Goal: Information Seeking & Learning: Learn about a topic

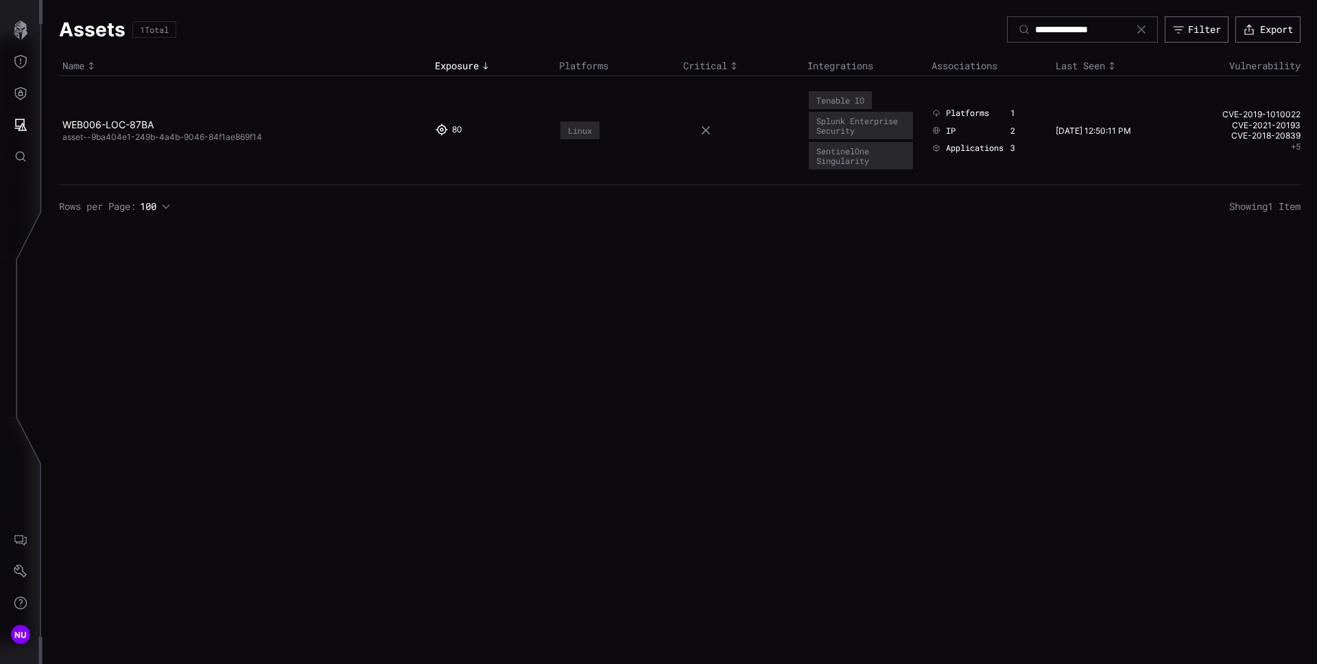
drag, startPoint x: 0, startPoint y: 0, endPoint x: 445, endPoint y: 243, distance: 506.9
click at [449, 244] on div "**********" at bounding box center [680, 332] width 1274 height 664
click at [29, 122] on button "Attack Surface" at bounding box center [21, 125] width 40 height 32
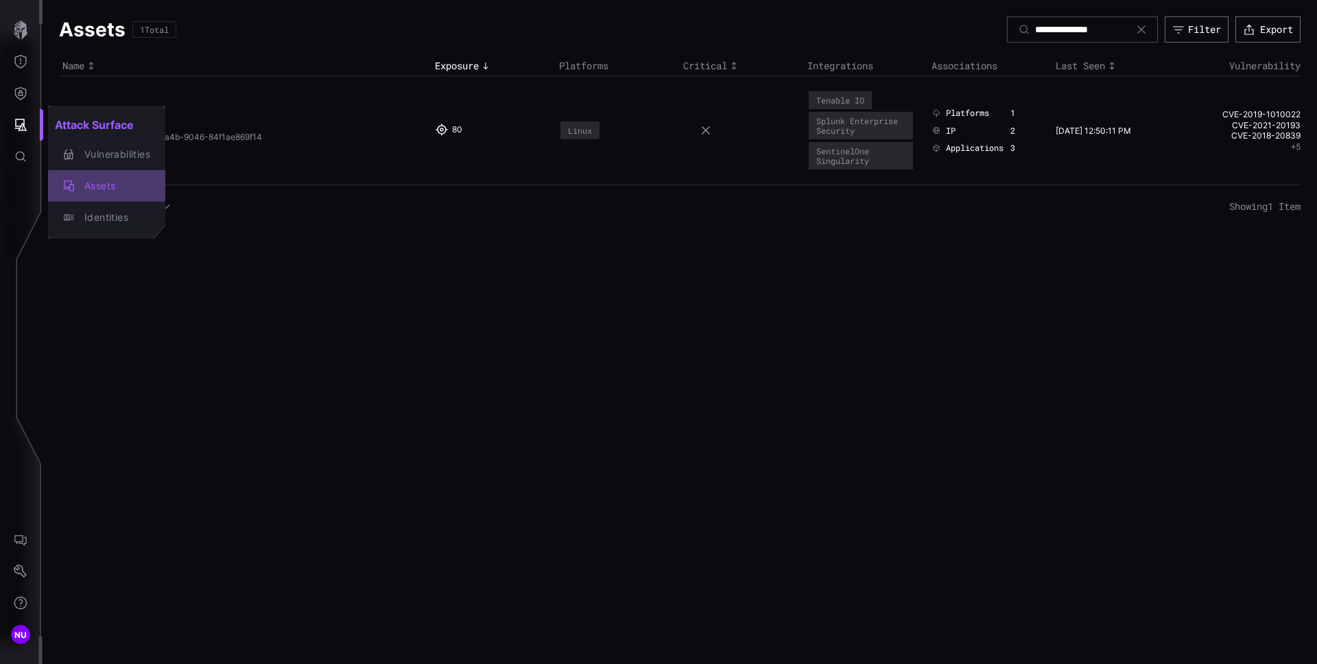
click at [111, 187] on div "Assets" at bounding box center [113, 186] width 73 height 17
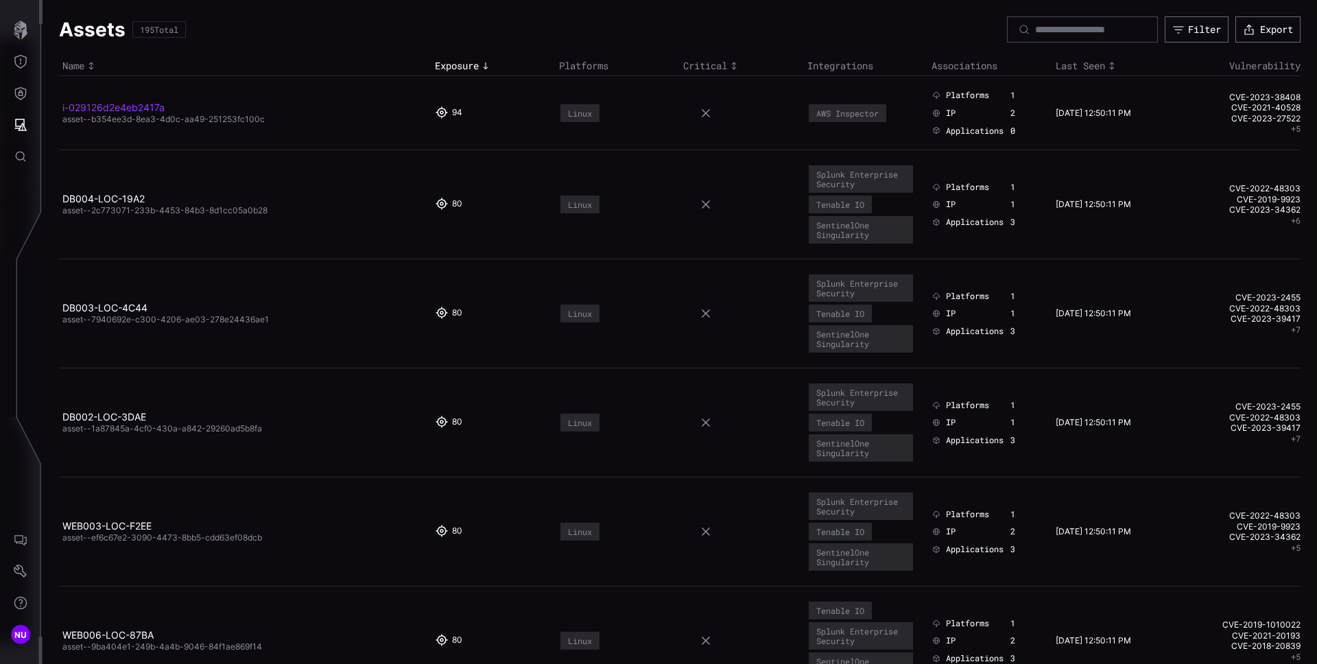
click at [138, 108] on link "i-029126d2e4eb2417a" at bounding box center [113, 107] width 102 height 12
click at [116, 109] on link "i-029126d2e4eb2417a" at bounding box center [113, 107] width 102 height 12
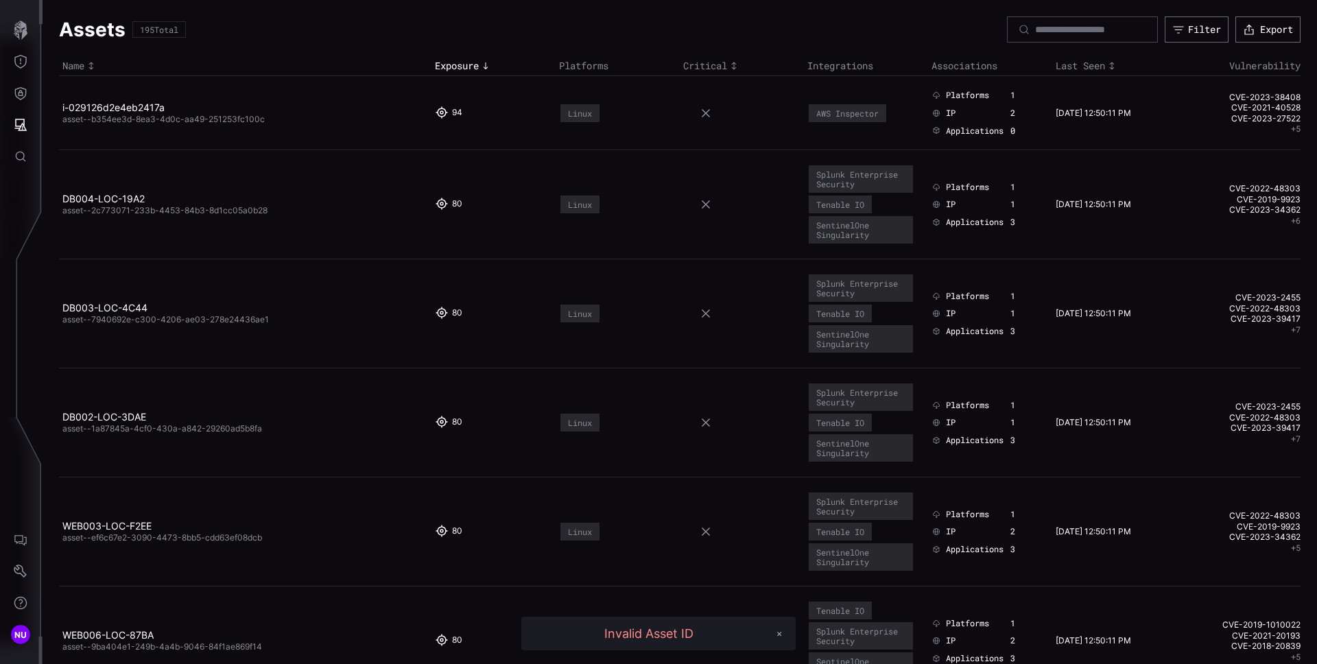
click at [188, 121] on span "asset--b354ee3d-8ea3-4d0c-aa49-251253fc100c" at bounding box center [163, 119] width 202 height 10
click at [278, 121] on td "i-029126d2e4eb2417a asset--b354ee3d-8ea3-4d0c-aa49-251253fc100c" at bounding box center [245, 113] width 372 height 74
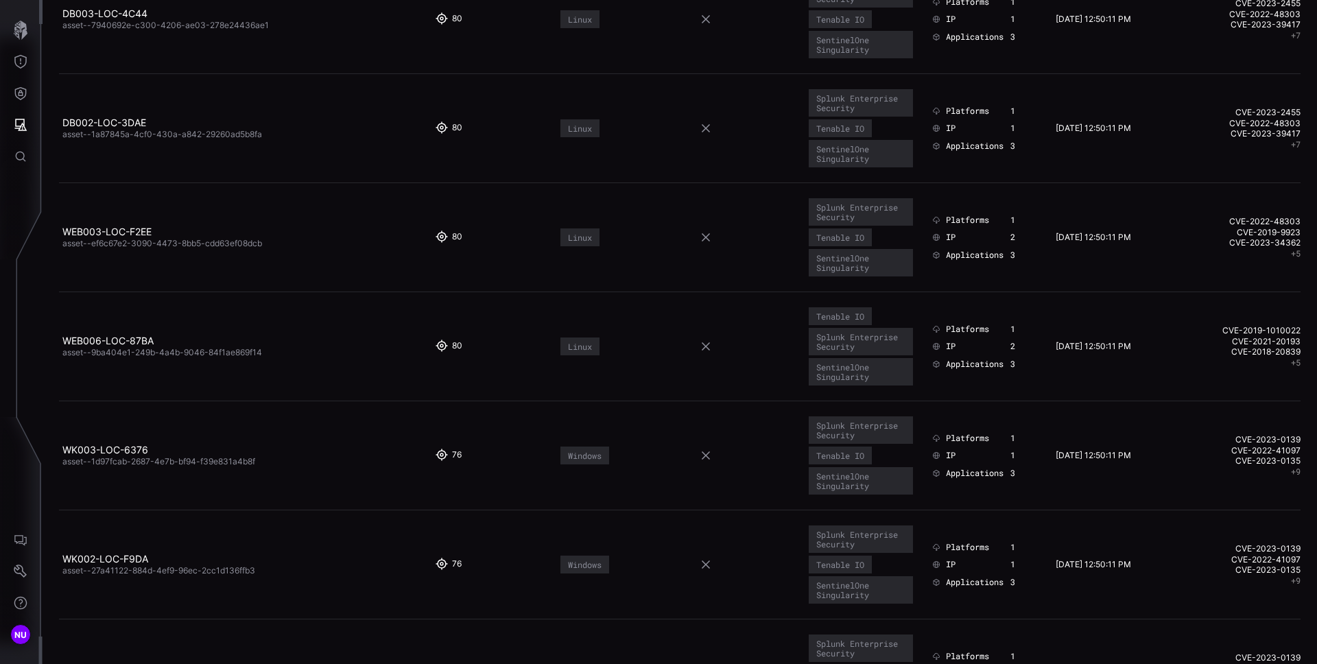
click at [91, 129] on span "asset--1a87845a-4cf0-430a-a842-29260ad5b8fa" at bounding box center [162, 134] width 200 height 10
click at [97, 123] on link "DB002-LOC-3DAE" at bounding box center [104, 123] width 84 height 12
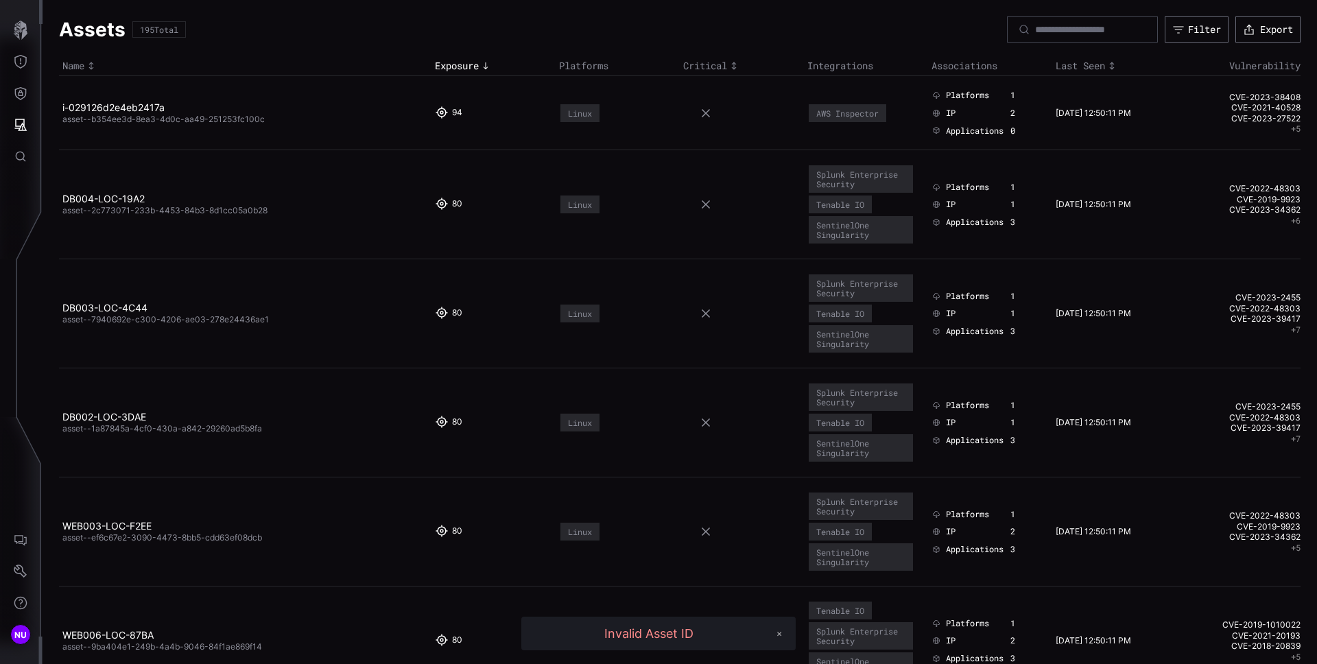
click at [97, 123] on span "asset--b354ee3d-8ea3-4d0c-aa49-251253fc100c" at bounding box center [163, 119] width 202 height 10
click at [117, 307] on link "DB003-LOC-4C44" at bounding box center [104, 308] width 85 height 12
click at [118, 306] on link "DB003-LOC-4C44" at bounding box center [104, 308] width 85 height 12
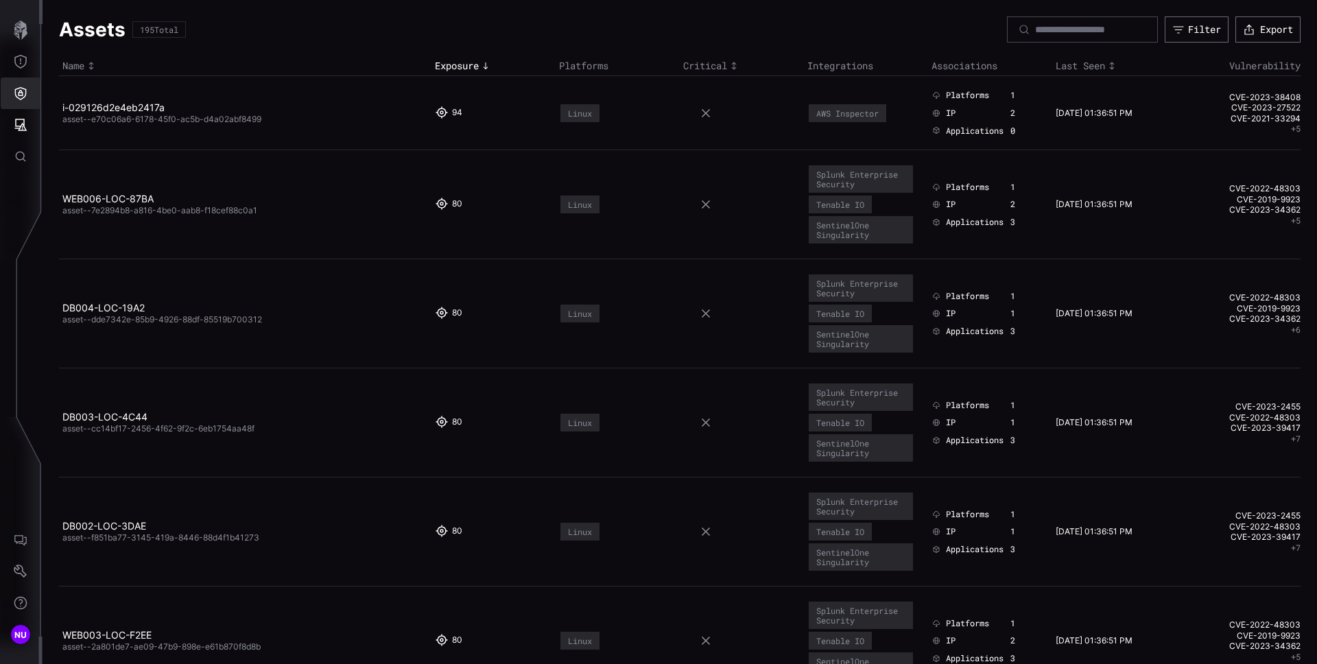
click at [35, 105] on button "Defense Surface" at bounding box center [21, 93] width 40 height 32
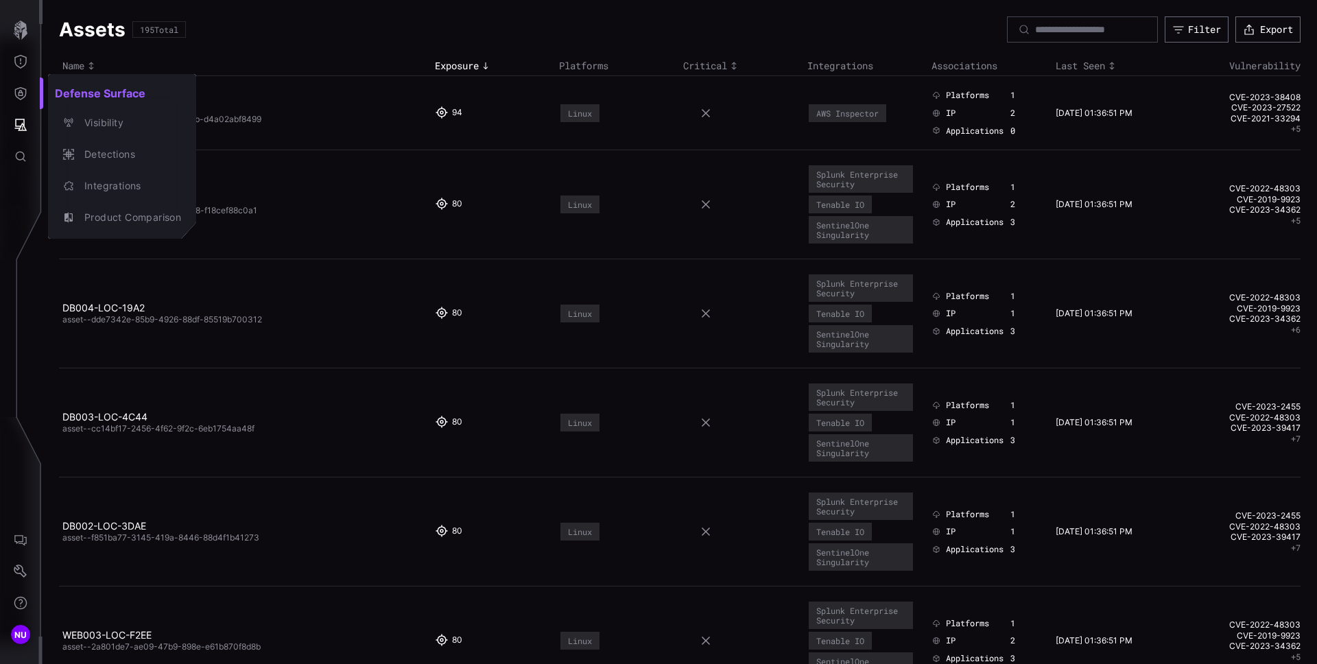
click at [22, 65] on div at bounding box center [658, 332] width 1317 height 664
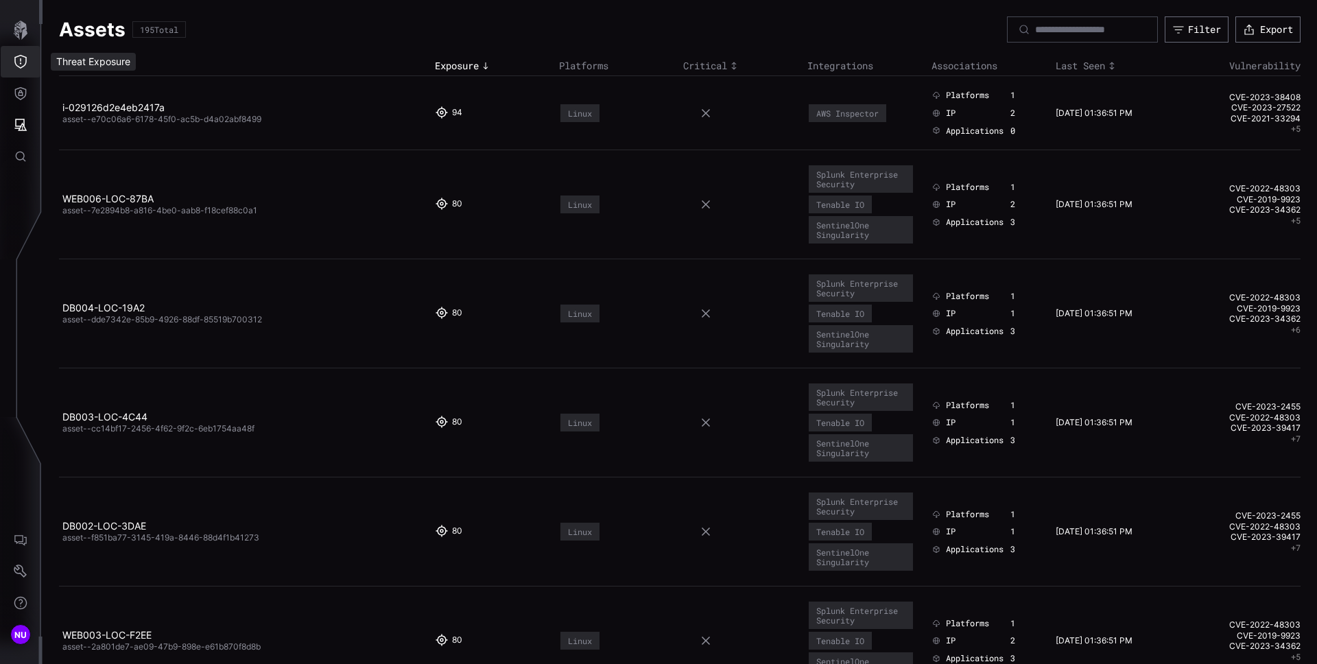
click at [22, 65] on icon "Threat Exposure" at bounding box center [21, 62] width 14 height 14
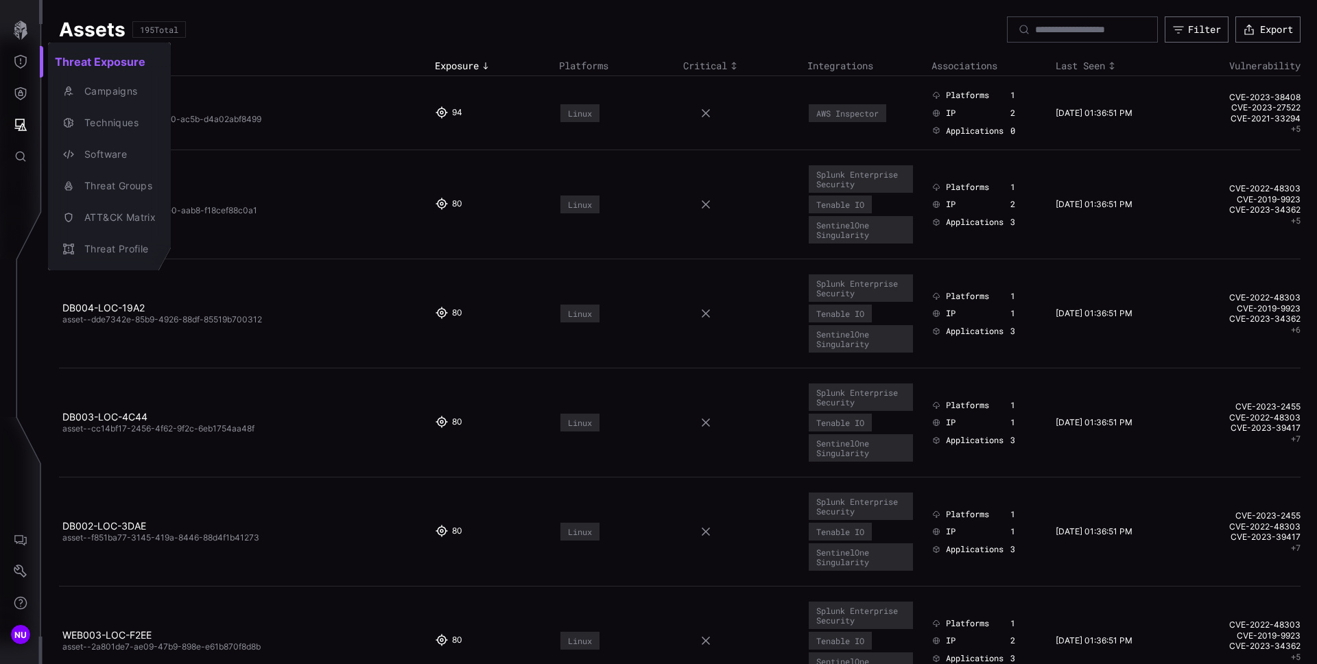
click at [25, 125] on div at bounding box center [658, 332] width 1317 height 664
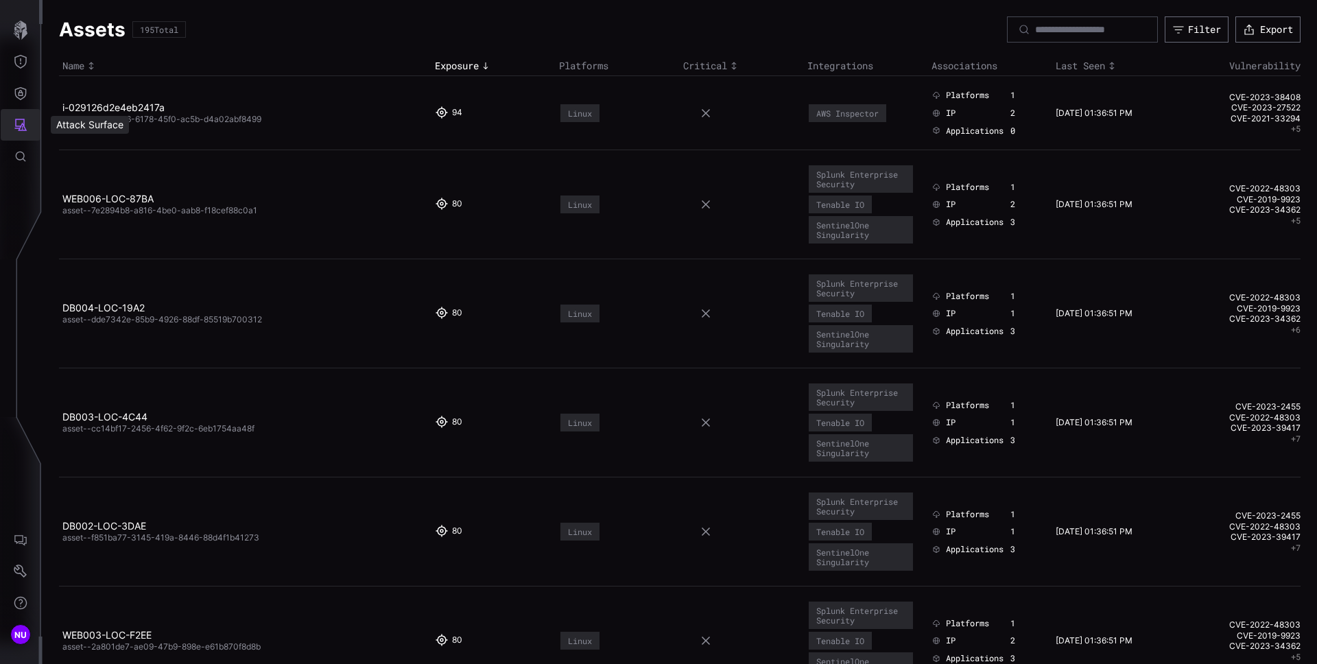
click at [25, 125] on icon "Attack Surface" at bounding box center [21, 125] width 14 height 14
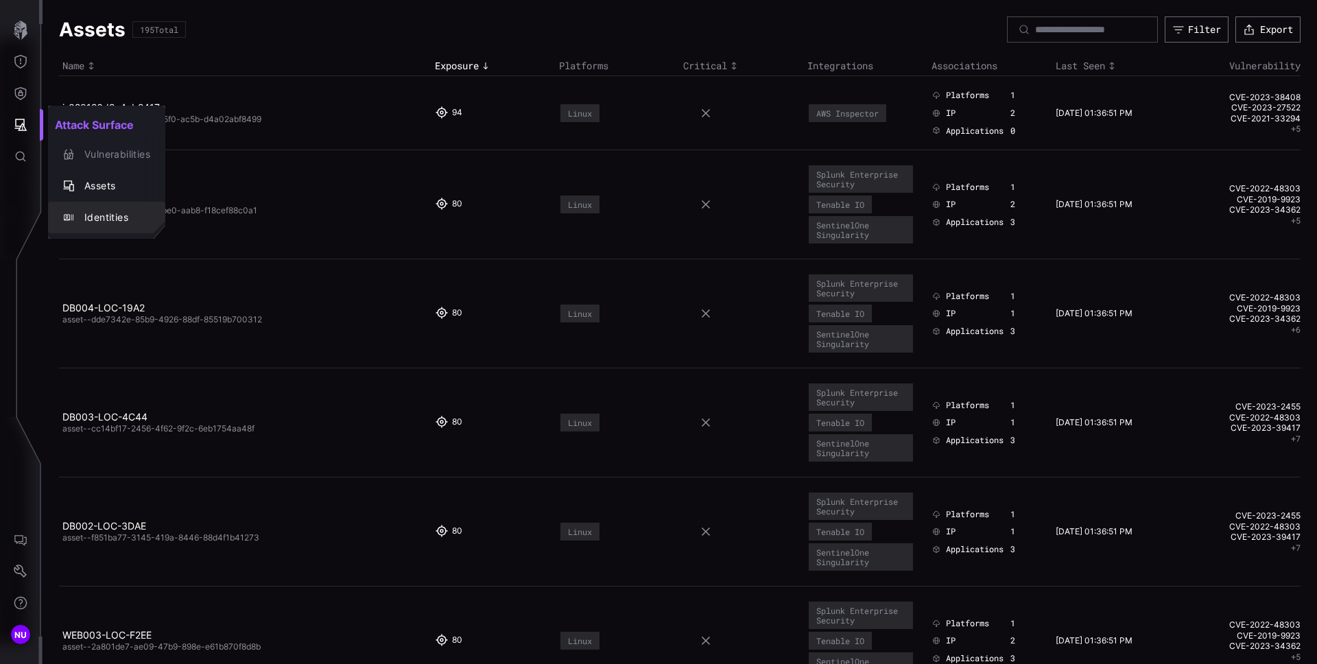
click at [106, 220] on div "Identities" at bounding box center [113, 217] width 73 height 17
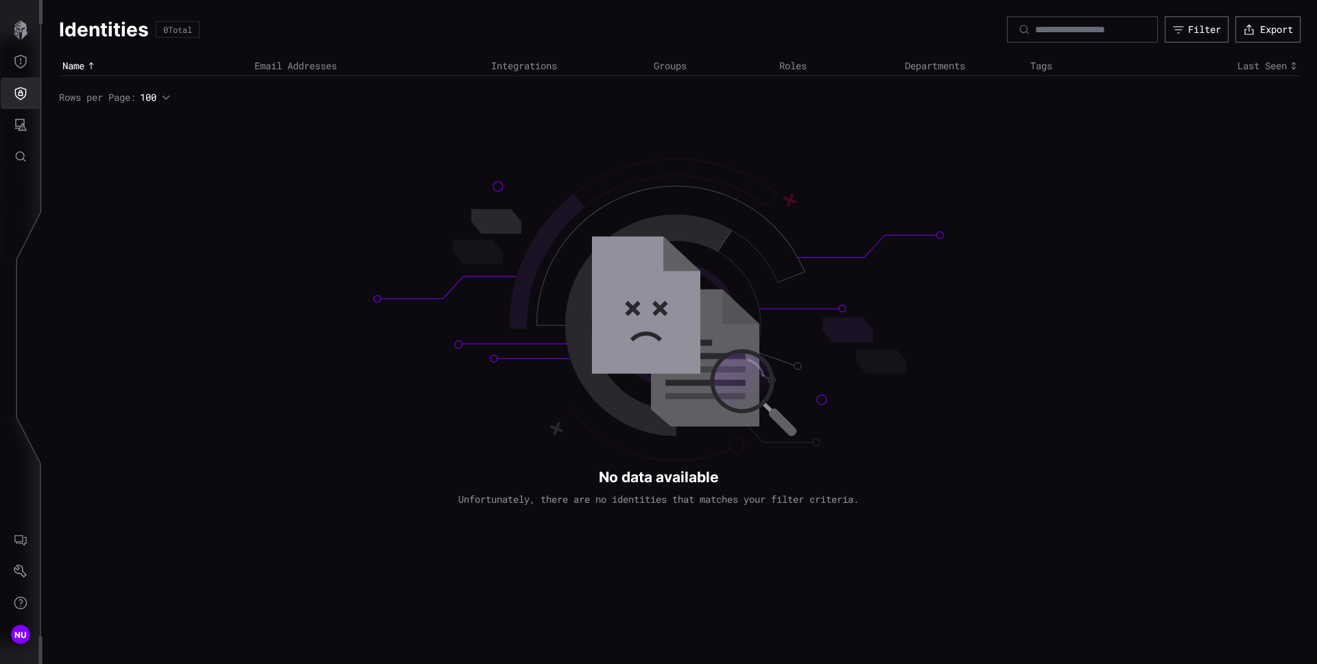
click at [31, 99] on button "Defense Surface" at bounding box center [21, 93] width 40 height 32
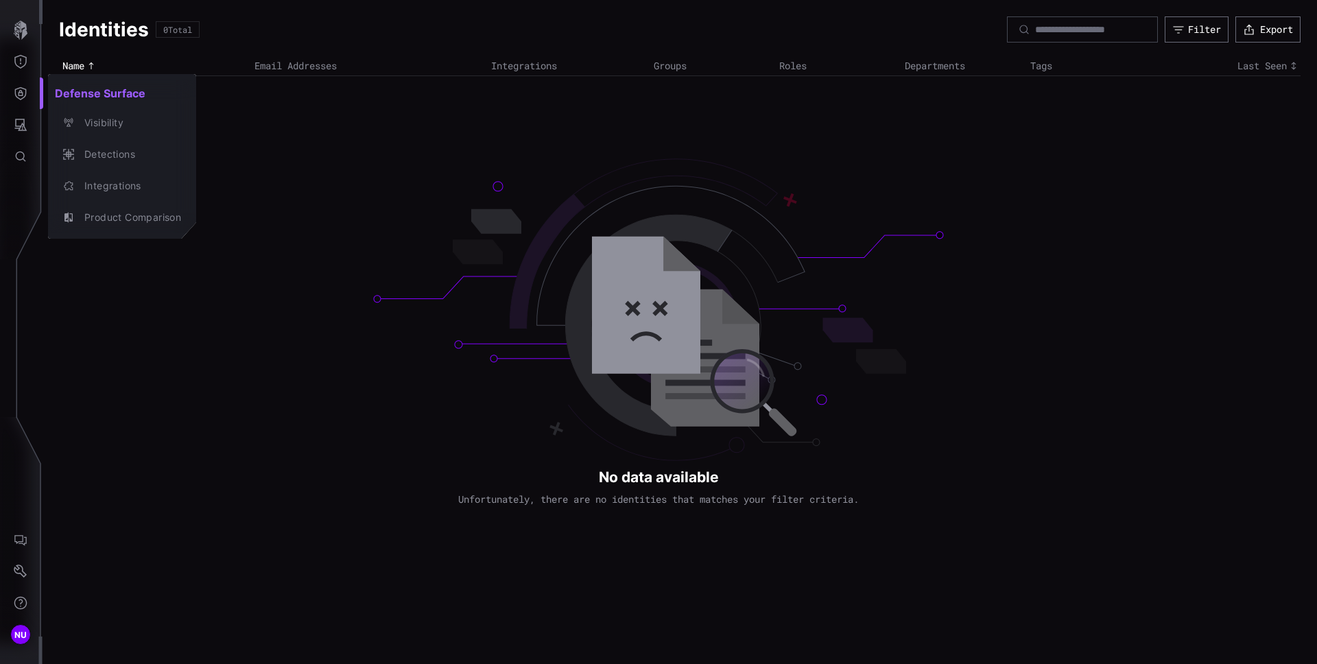
click at [29, 64] on div at bounding box center [658, 332] width 1317 height 664
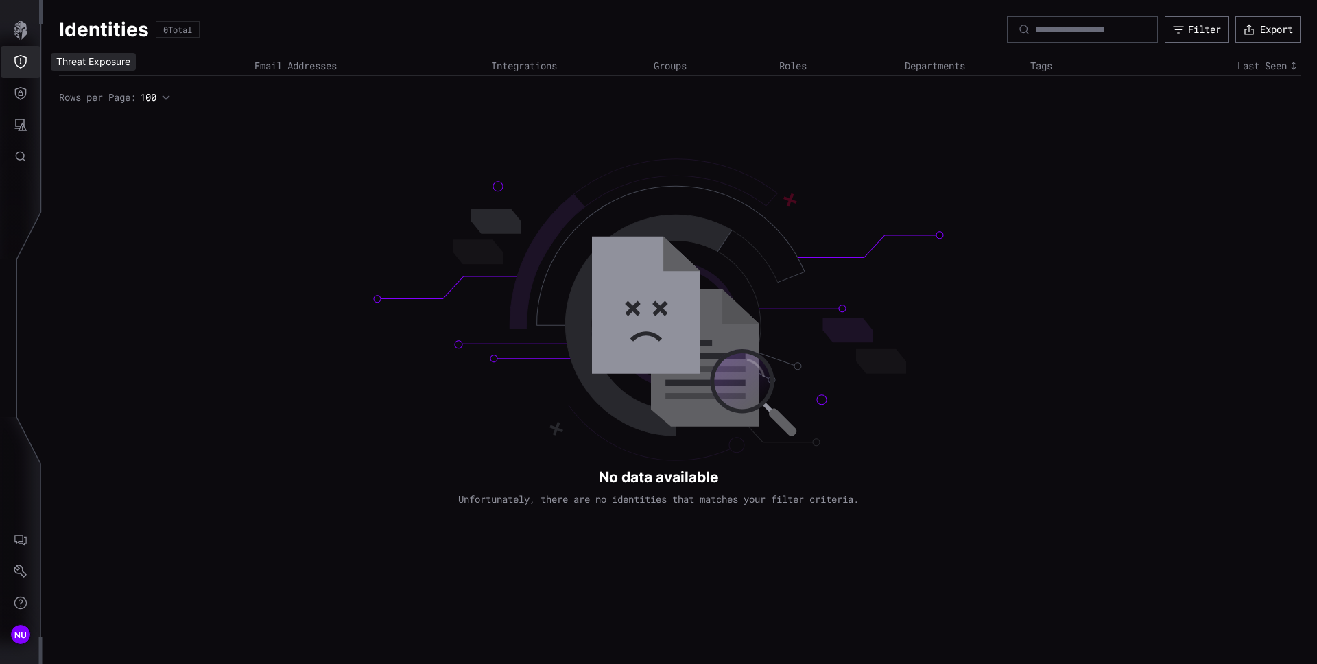
click at [29, 64] on button "Threat Exposure" at bounding box center [21, 62] width 40 height 32
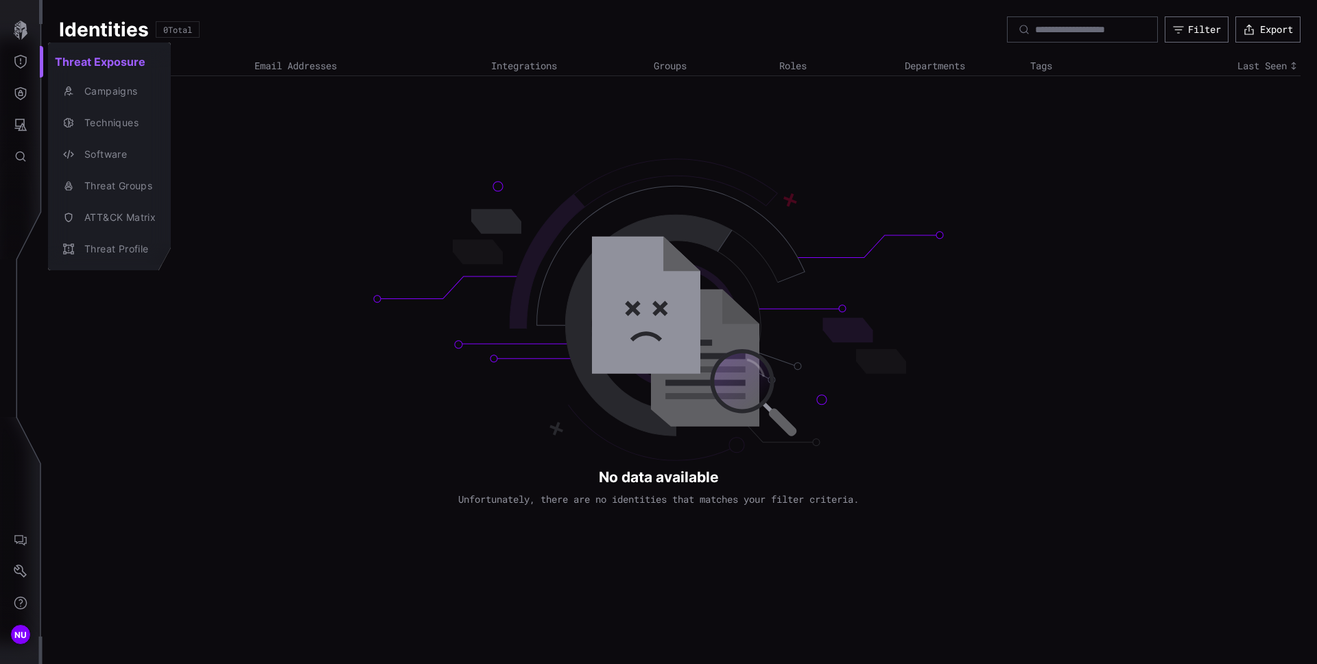
click at [14, 160] on div at bounding box center [658, 332] width 1317 height 664
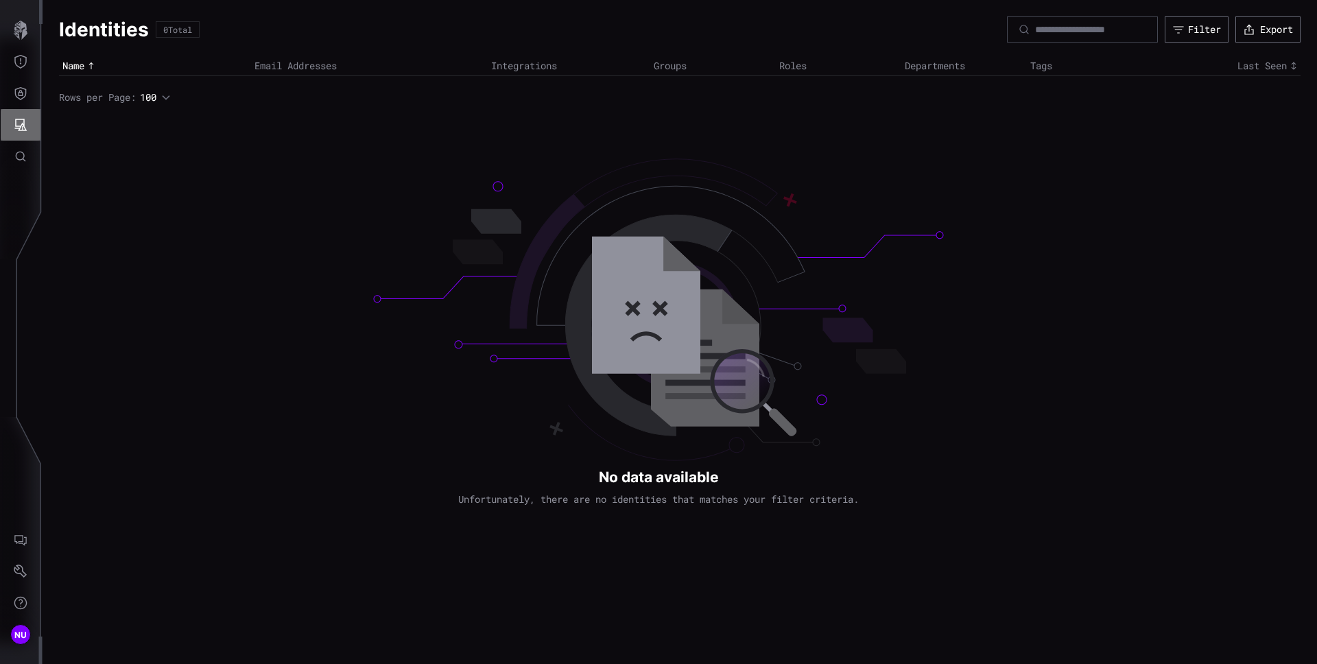
click at [19, 126] on icon "Attack Surface" at bounding box center [21, 125] width 12 height 12
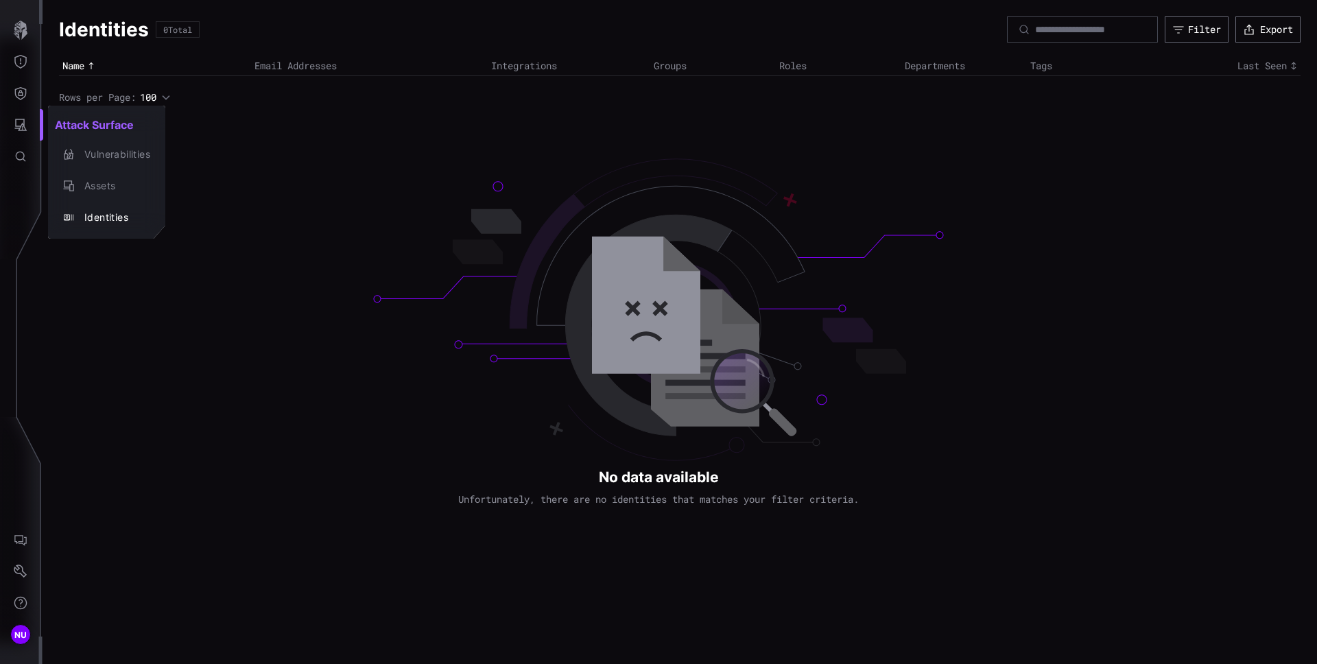
click at [22, 99] on div at bounding box center [658, 332] width 1317 height 664
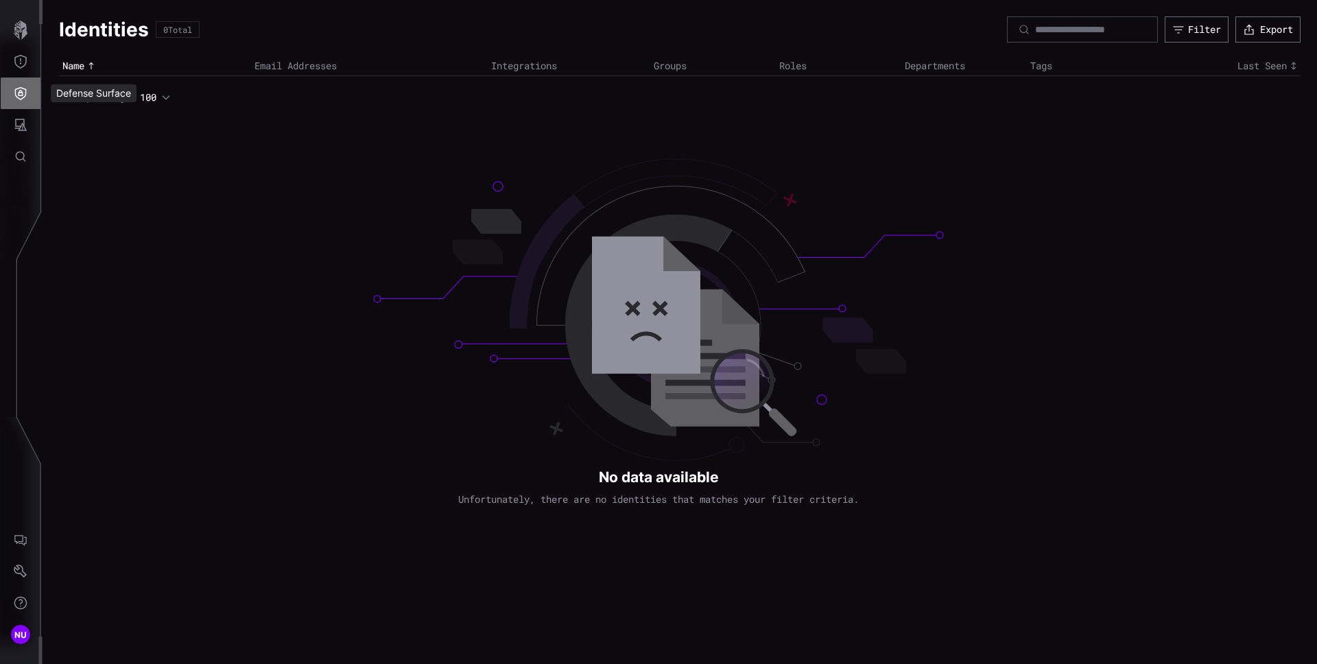
click at [22, 99] on icon "Defense Surface" at bounding box center [21, 93] width 14 height 14
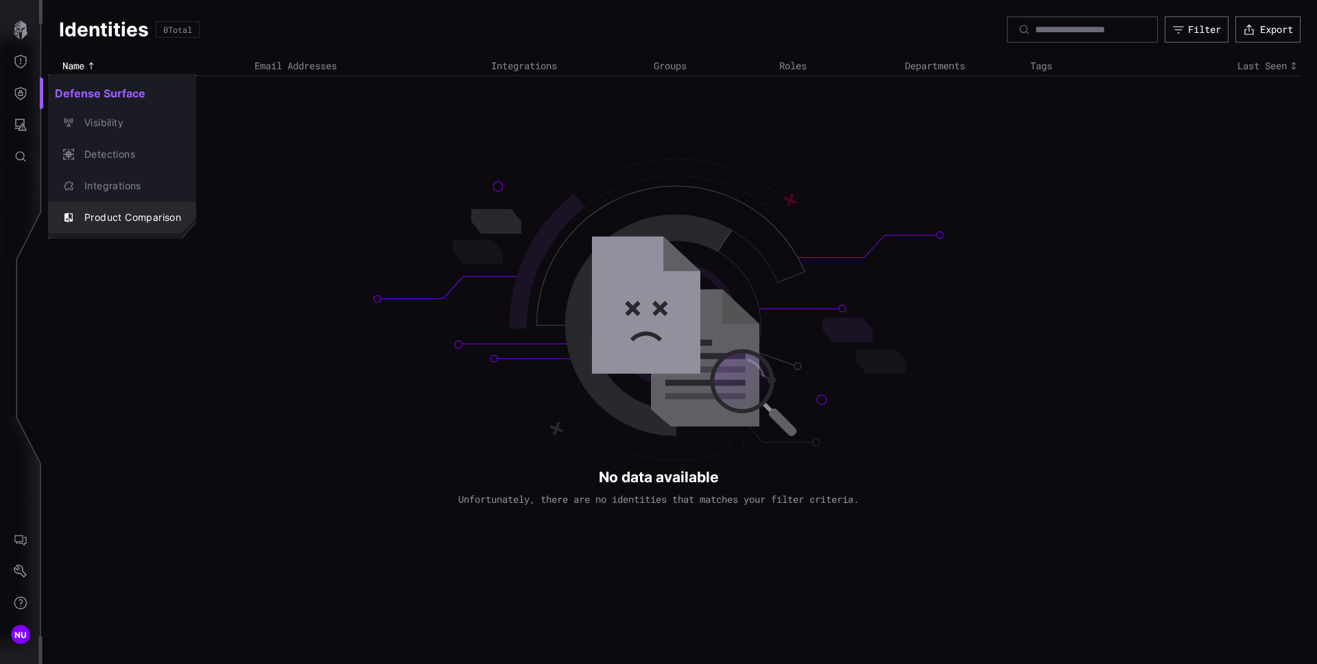
click at [118, 218] on div "Product Comparison" at bounding box center [129, 217] width 104 height 17
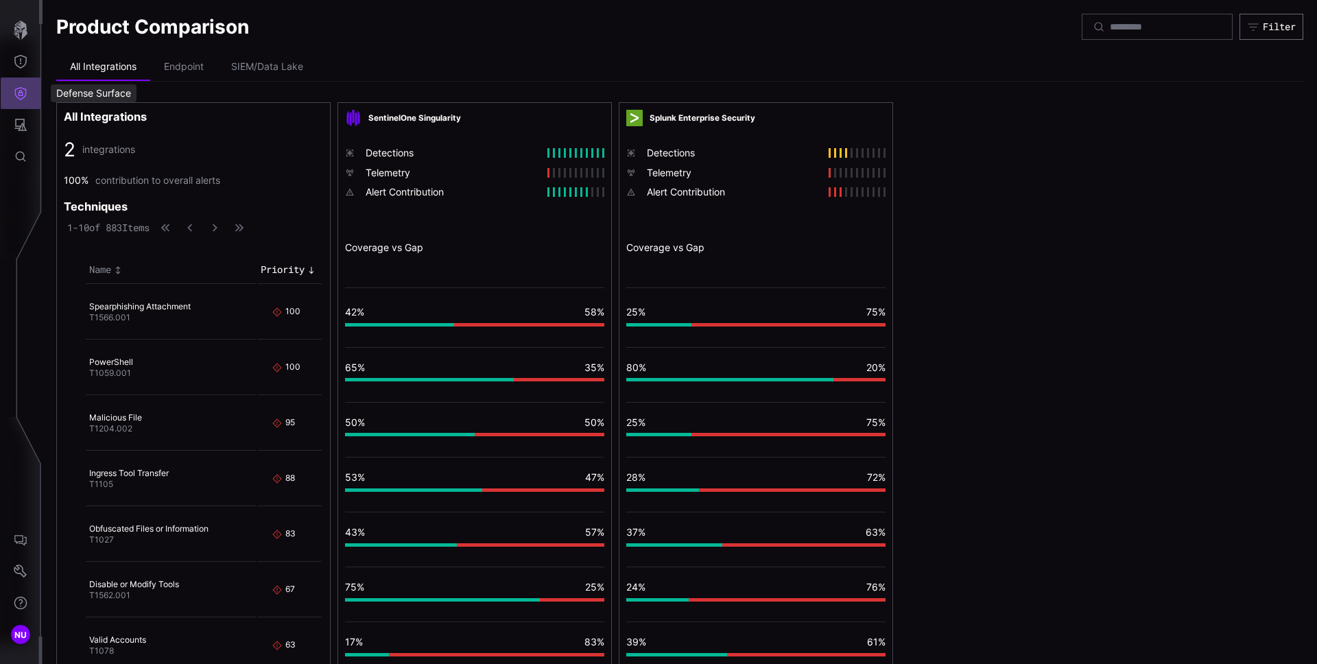
click at [31, 90] on button "Defense Surface" at bounding box center [21, 93] width 40 height 32
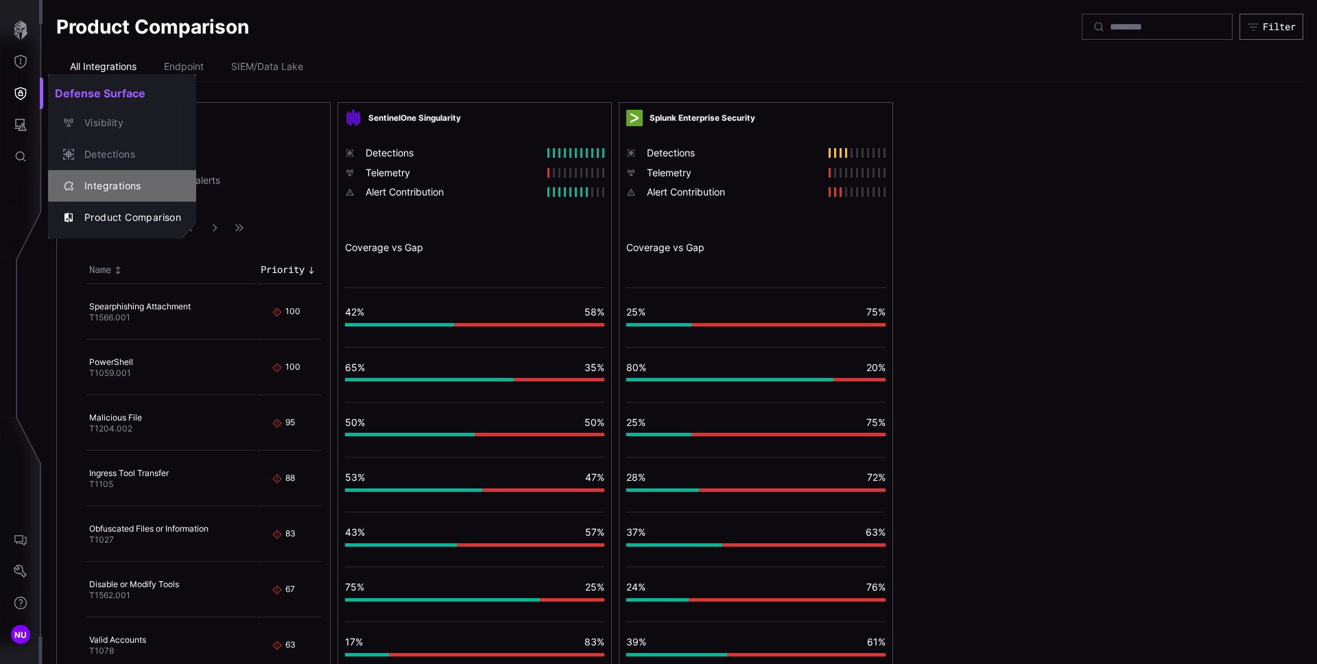
click at [95, 177] on div "Integrations" at bounding box center [121, 185] width 137 height 19
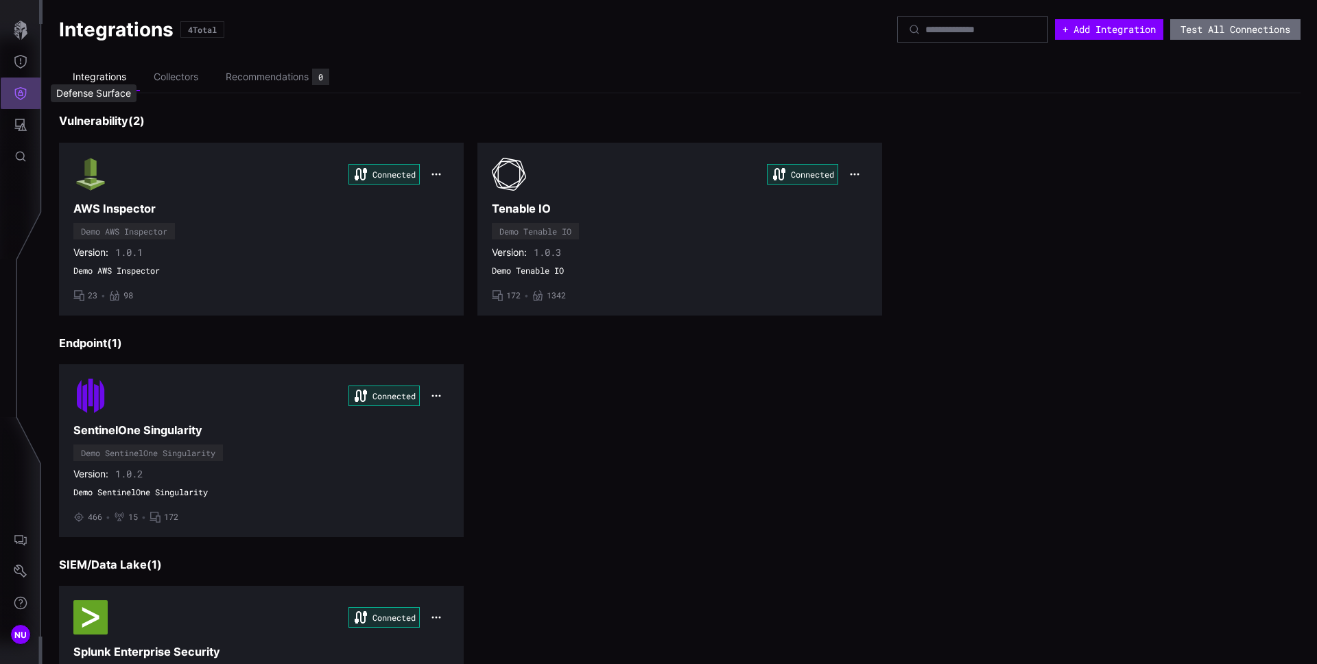
click at [24, 93] on icon "Defense Surface" at bounding box center [21, 93] width 14 height 14
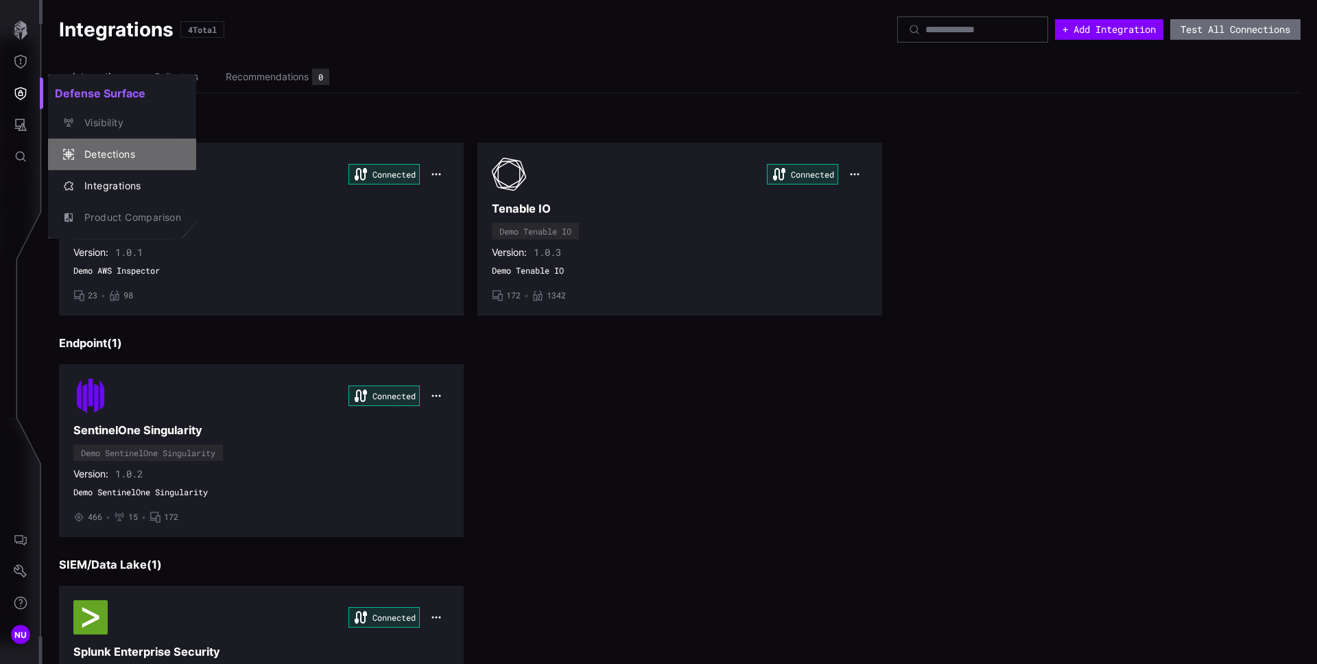
click at [99, 150] on div "Detections" at bounding box center [129, 154] width 104 height 17
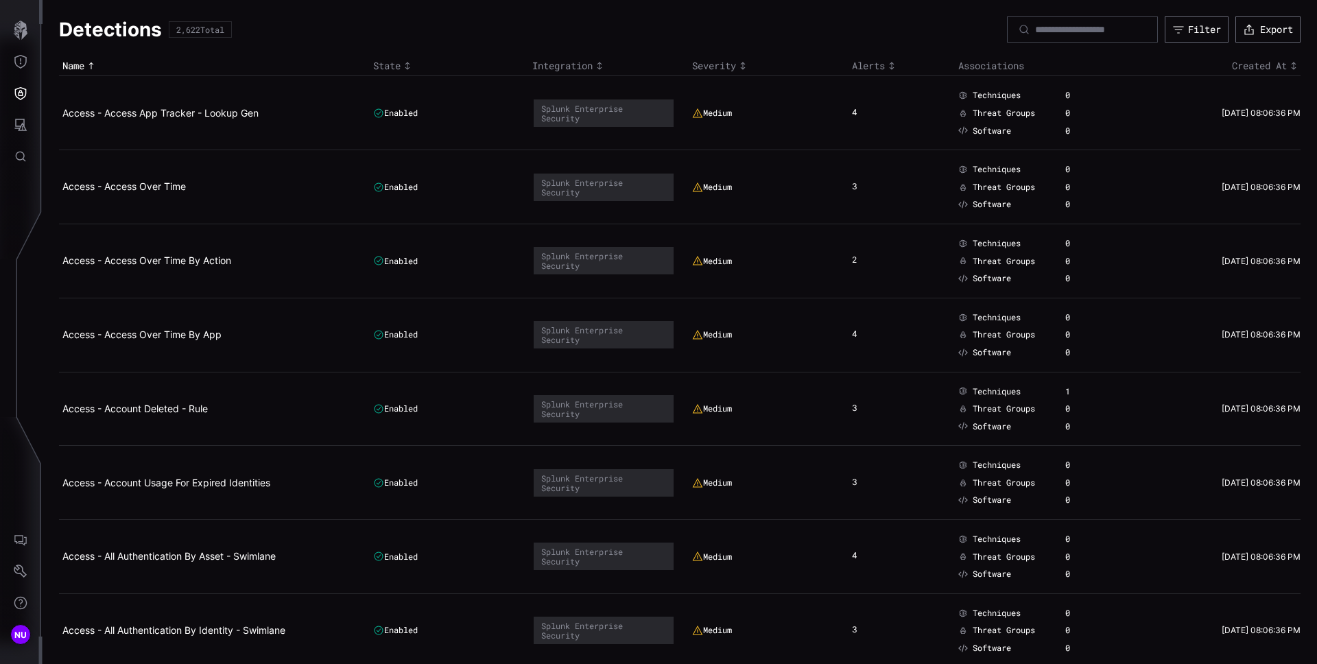
click at [802, 35] on div "Detections 2,622 Total Filter Export" at bounding box center [679, 29] width 1241 height 26
click at [29, 62] on button "Threat Exposure" at bounding box center [21, 62] width 40 height 32
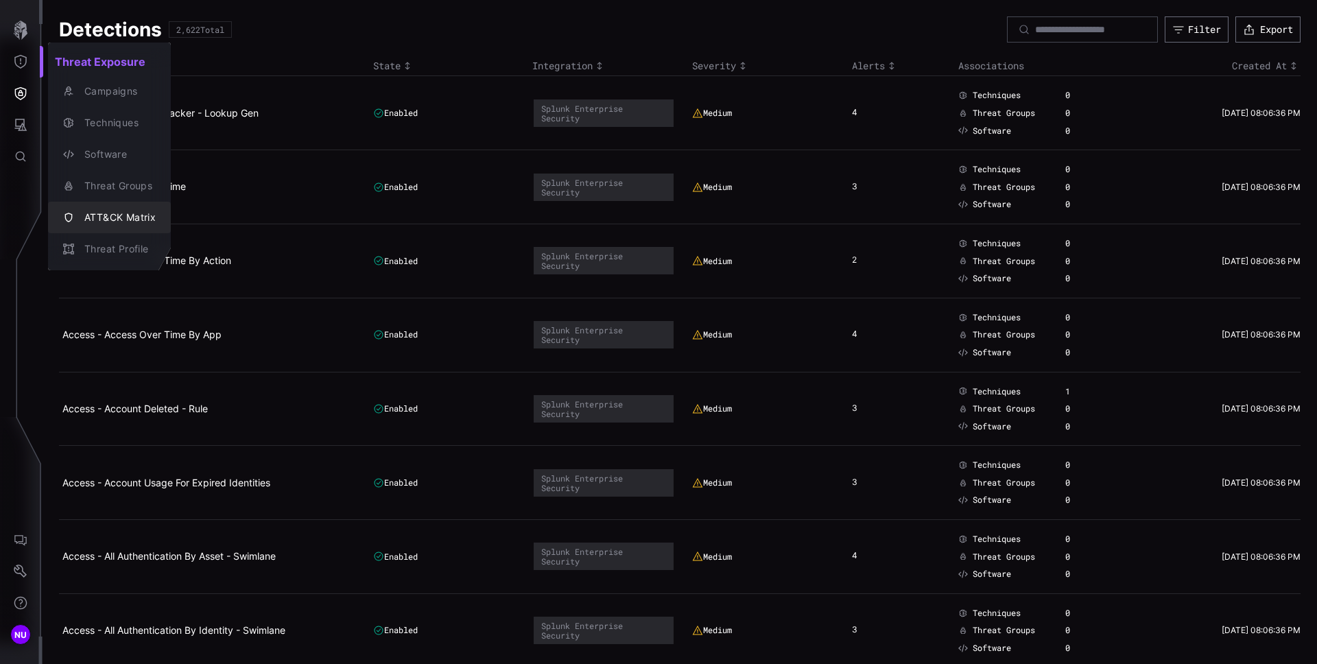
click at [141, 217] on div "ATT&CK Matrix" at bounding box center [116, 217] width 78 height 17
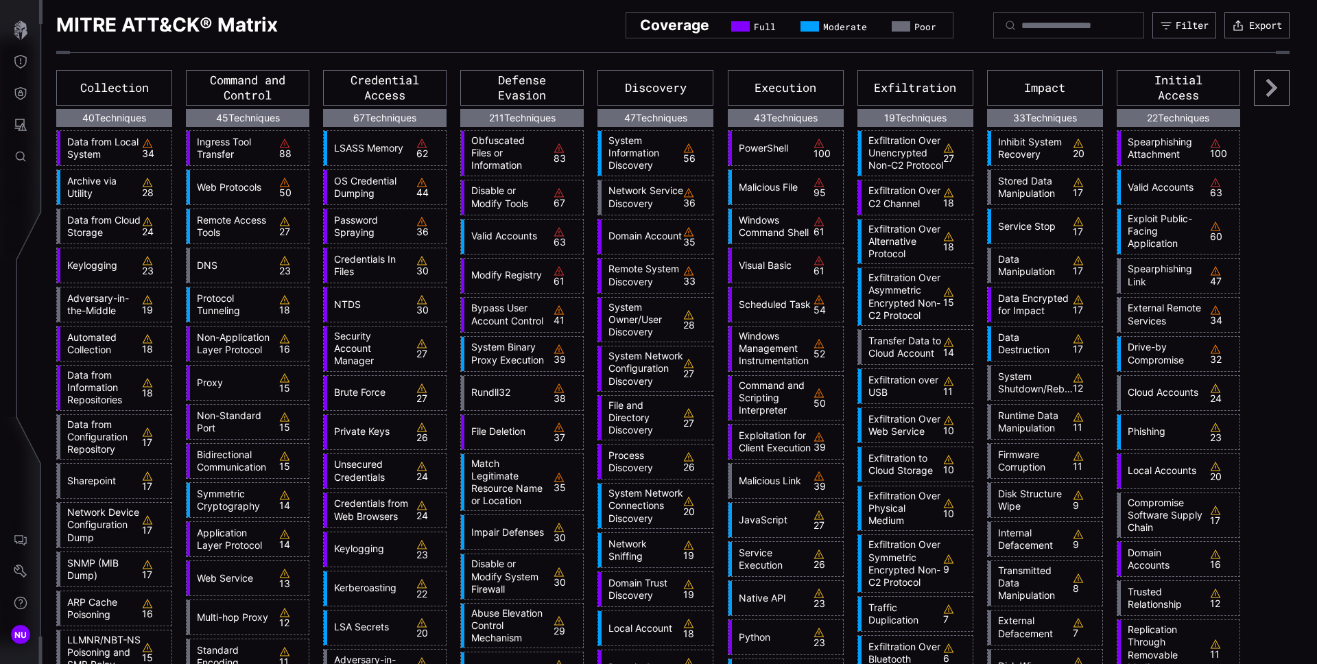
click at [659, 242] on link "Domain Account" at bounding box center [642, 236] width 82 height 12
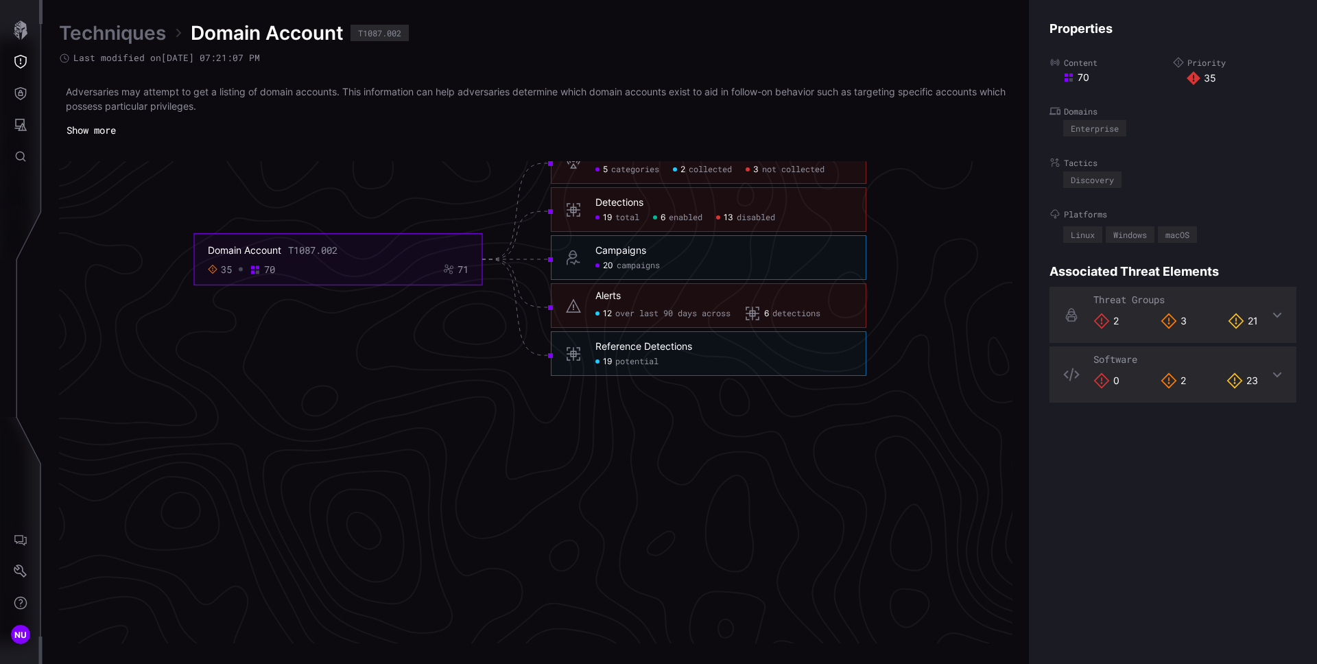
scroll to position [2980, 557]
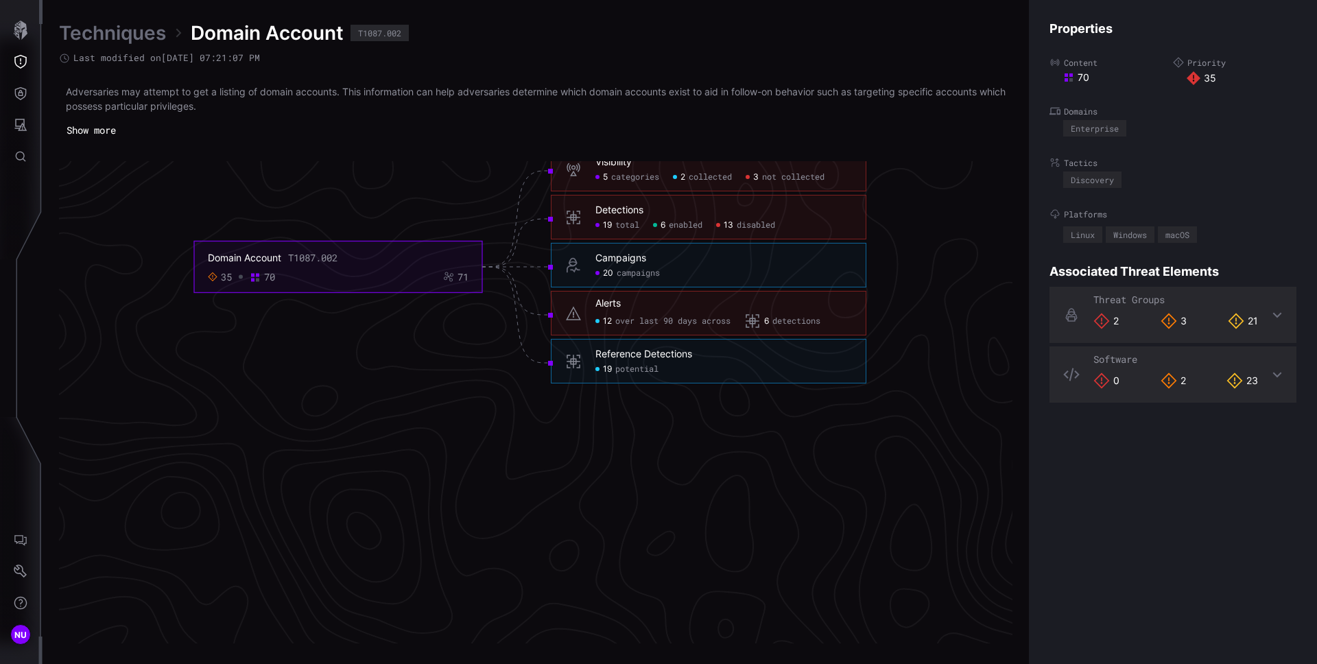
click at [681, 634] on div "Domain Account T1087.002 35 70 71 Visibility 5 categories 2 collected 3 not col…" at bounding box center [535, 402] width 953 height 482
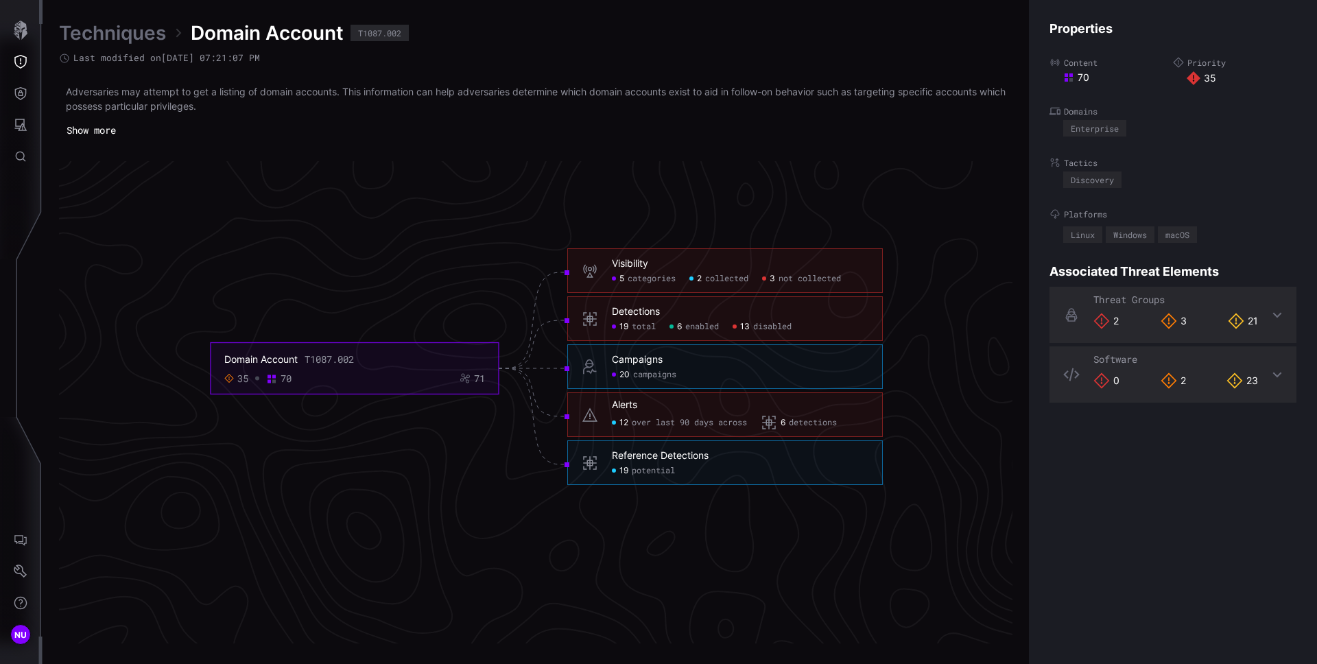
scroll to position [2876, 541]
drag, startPoint x: 671, startPoint y: 629, endPoint x: 697, endPoint y: 633, distance: 25.6
click at [697, 633] on div "Domain Account T1087.002 35 70 71 Visibility 5 categories 2 collected 3 not col…" at bounding box center [535, 402] width 953 height 482
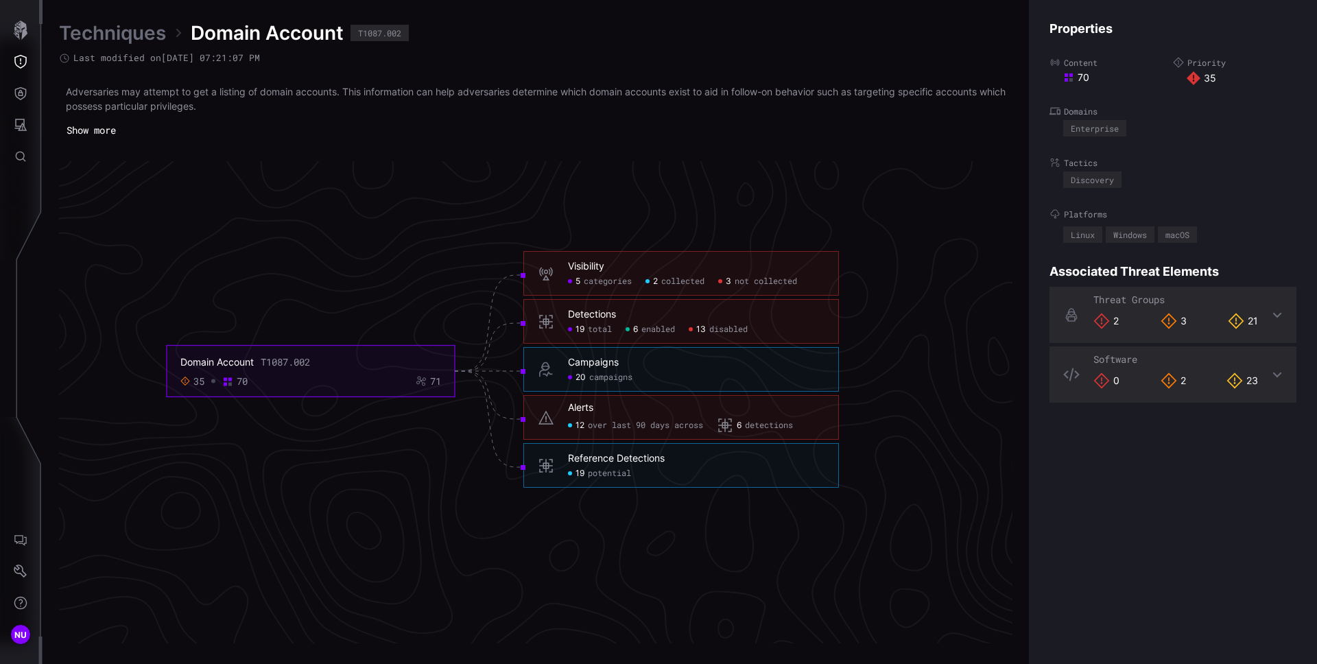
scroll to position [2876, 543]
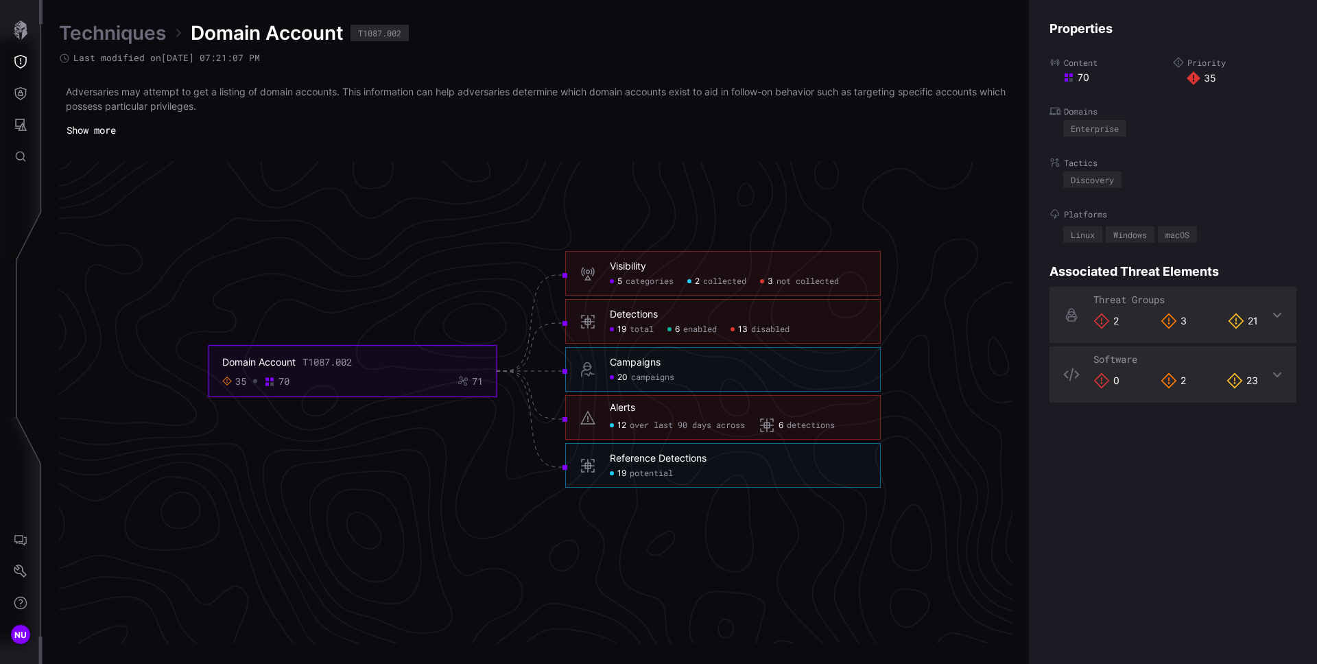
click at [732, 592] on icon "Domain Account T1087.002 35 70 71 Visibility 5 categories 2 collected 3 not col…" at bounding box center [544, 370] width 2057 height 6171
click at [26, 123] on icon "Attack Surface" at bounding box center [21, 125] width 14 height 14
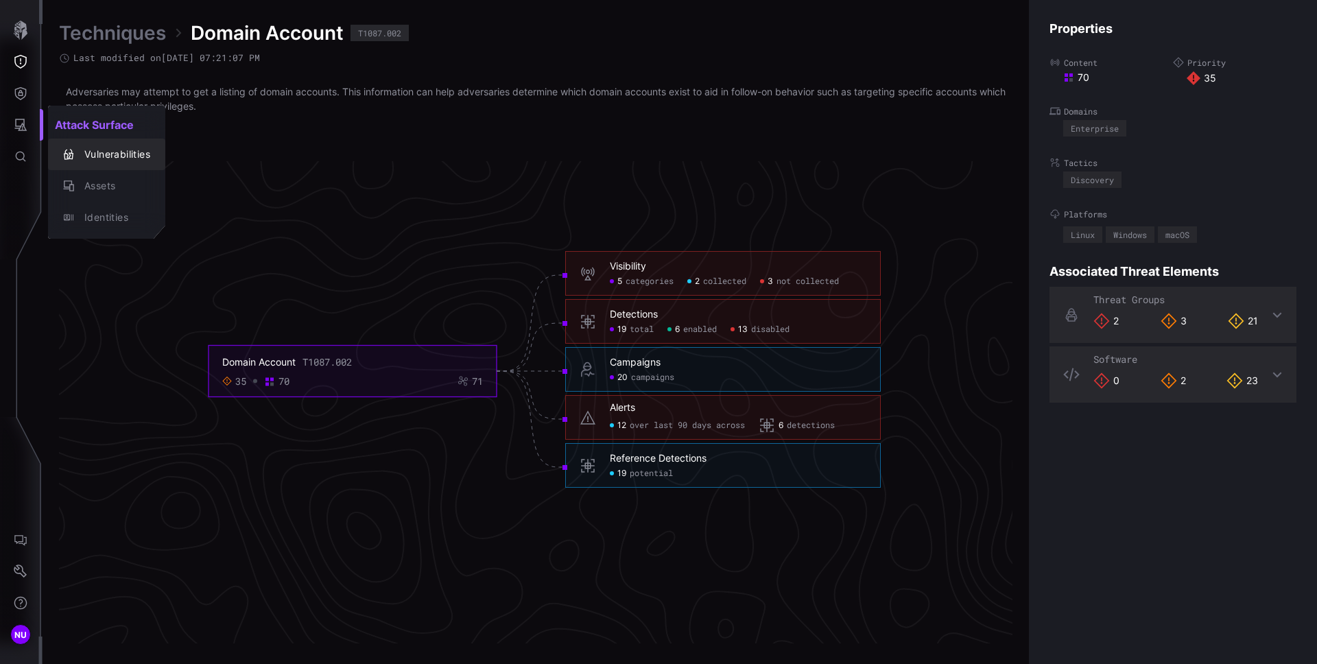
click at [84, 154] on div "Vulnerabilities" at bounding box center [113, 154] width 73 height 17
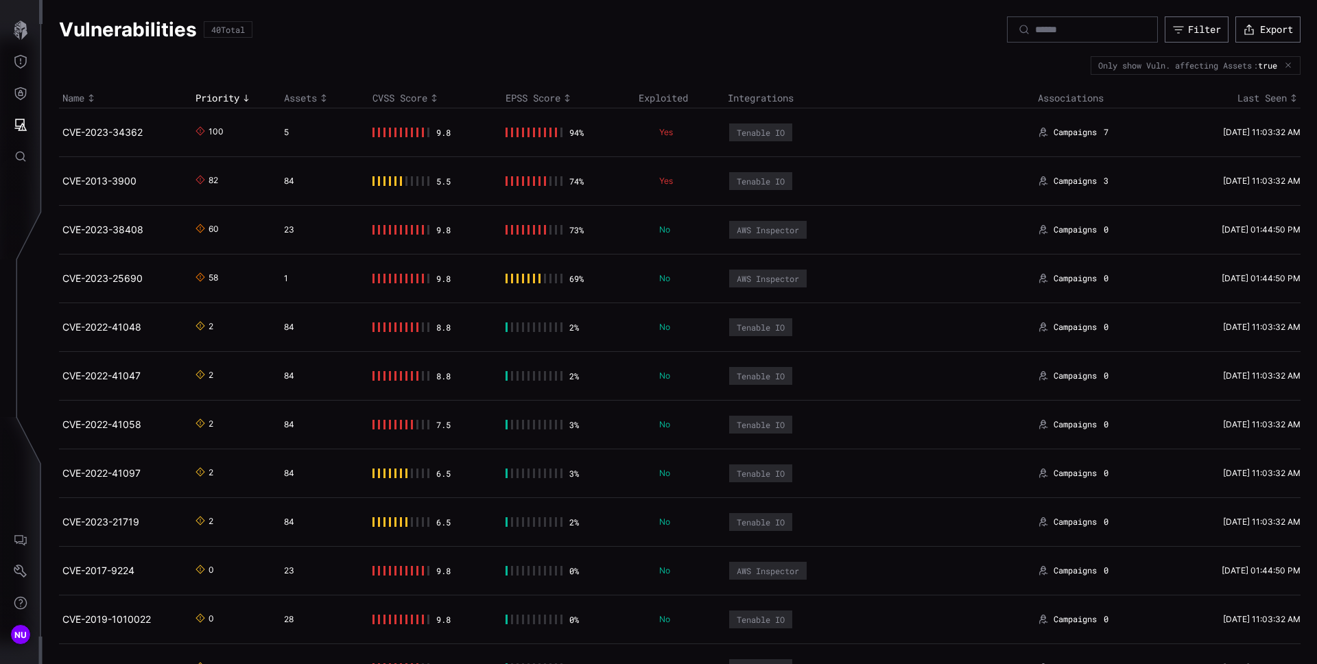
click at [469, 332] on td "8.8" at bounding box center [435, 326] width 133 height 49
click at [422, 328] on div at bounding box center [423, 327] width 2 height 10
click at [472, 327] on div "8.8" at bounding box center [430, 327] width 116 height 10
